Goal: Check status: Check status

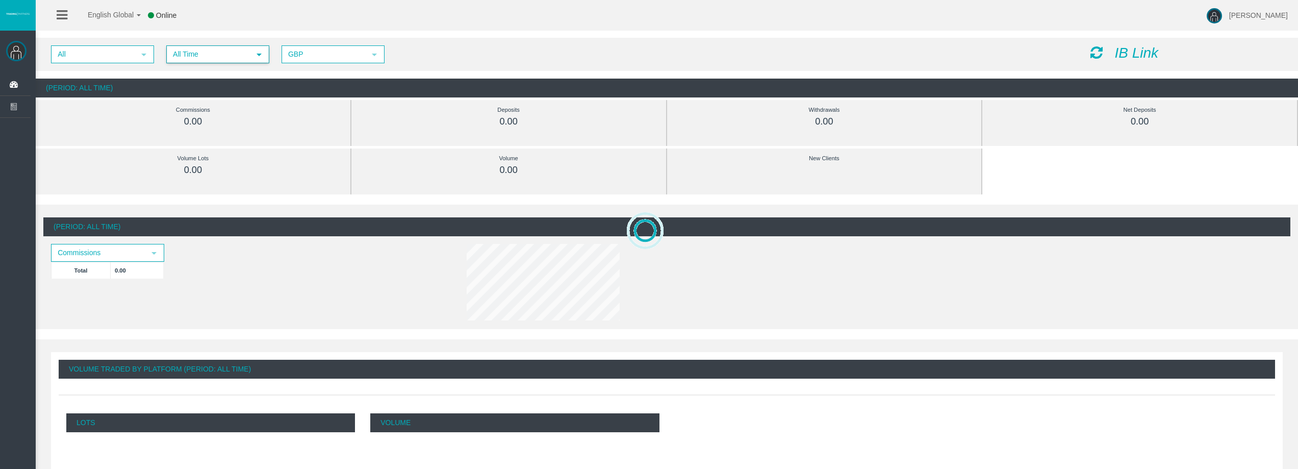
click at [176, 68] on div "All select All Time select 5 GBP select GBP IB Link" at bounding box center [667, 54] width 1262 height 33
click at [191, 45] on span "All Time select 5" at bounding box center [217, 54] width 103 height 18
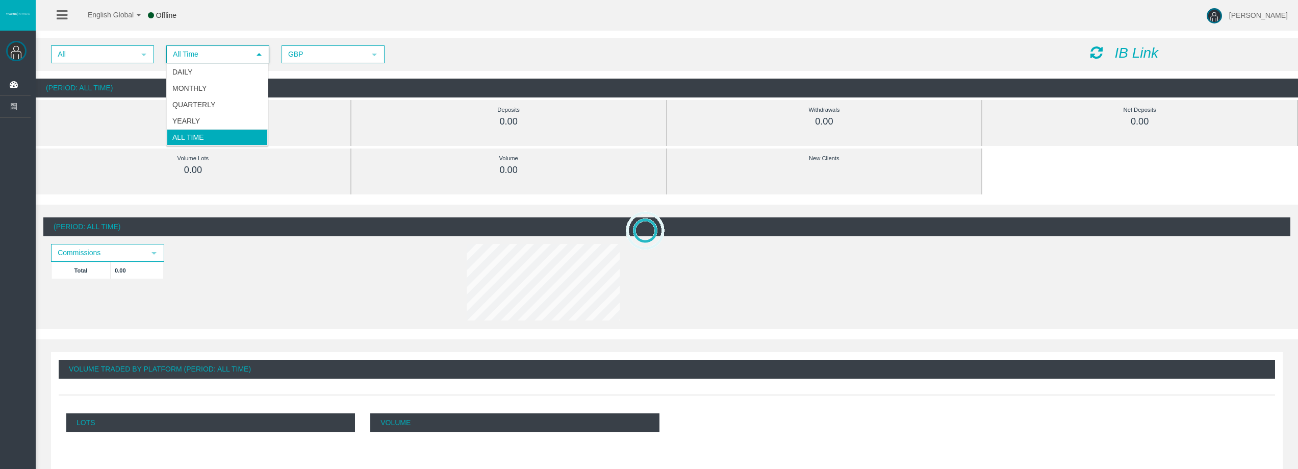
click at [187, 60] on span "All Time" at bounding box center [208, 54] width 83 height 16
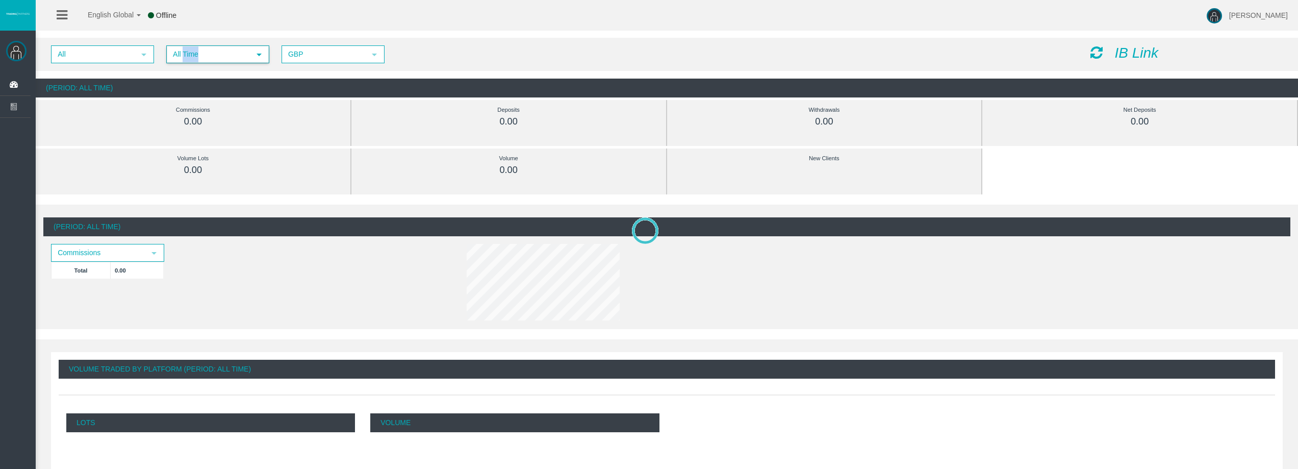
drag, startPoint x: 187, startPoint y: 61, endPoint x: 188, endPoint y: 55, distance: 5.6
click at [187, 56] on span "All Time" at bounding box center [208, 54] width 83 height 16
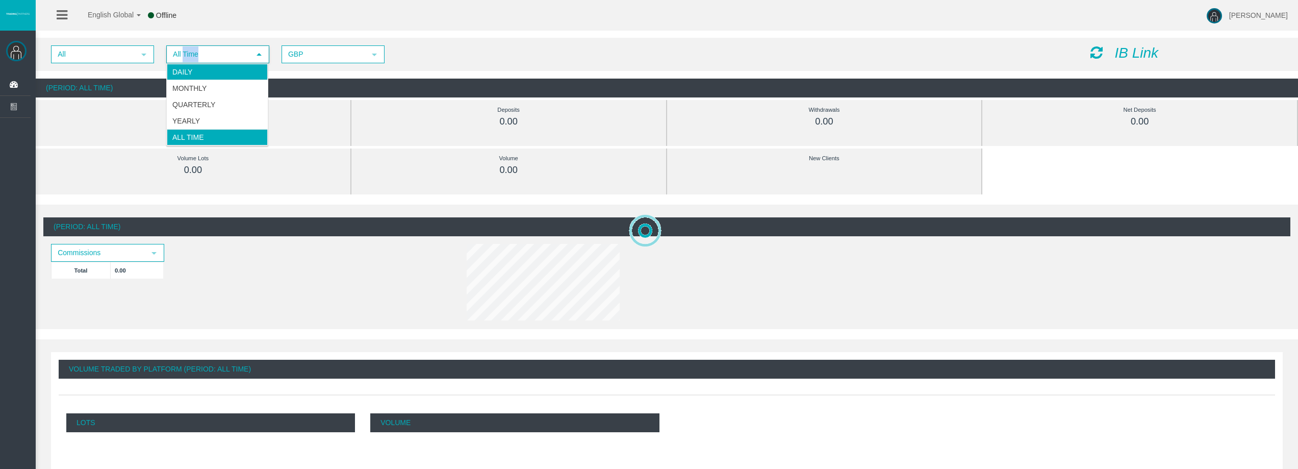
click at [180, 65] on li "Daily" at bounding box center [217, 72] width 101 height 16
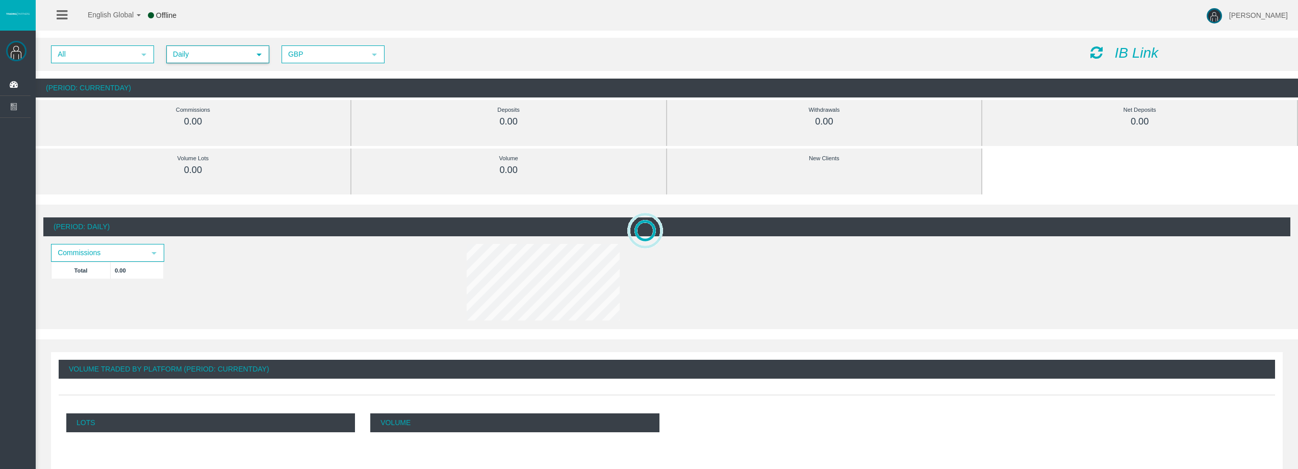
click at [1099, 56] on icon at bounding box center [1096, 52] width 12 height 14
